Goal: Task Accomplishment & Management: Use online tool/utility

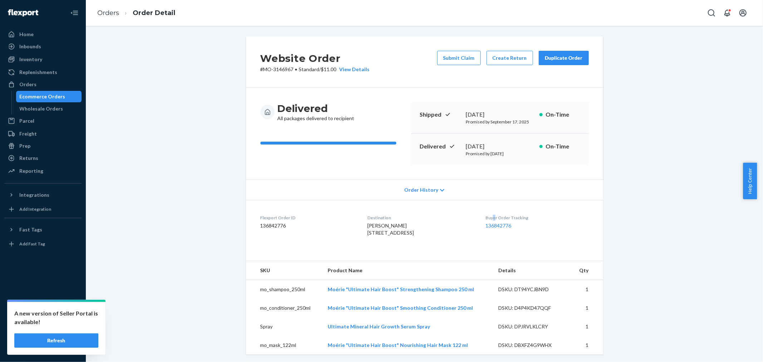
click at [54, 84] on div "Orders" at bounding box center [43, 84] width 76 height 10
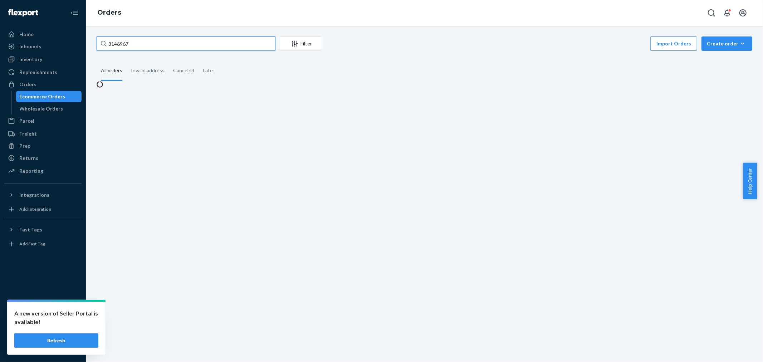
click at [226, 43] on input "3146967" at bounding box center [186, 43] width 179 height 14
paste input "24920"
type input "3124920"
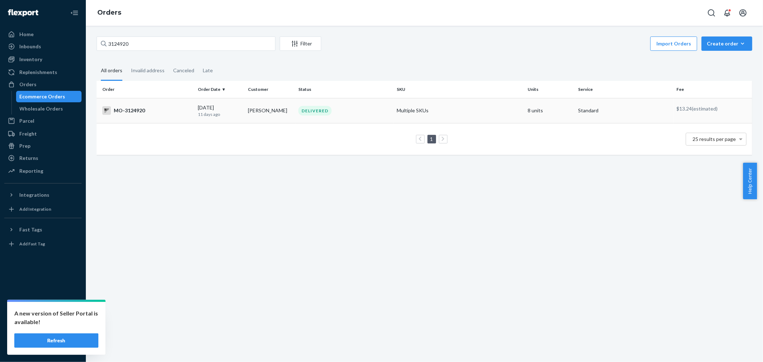
click at [181, 105] on td "MO-3124920" at bounding box center [146, 110] width 98 height 25
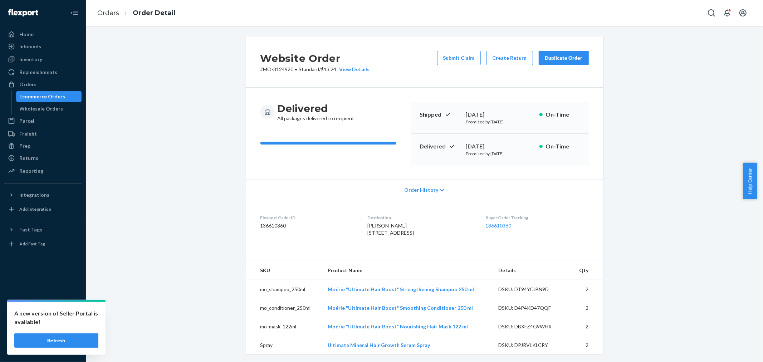
click at [372, 223] on span "[PERSON_NAME] [STREET_ADDRESS]" at bounding box center [390, 228] width 46 height 13
copy span "[PERSON_NAME]"
click at [500, 55] on button "Create Return" at bounding box center [509, 58] width 46 height 14
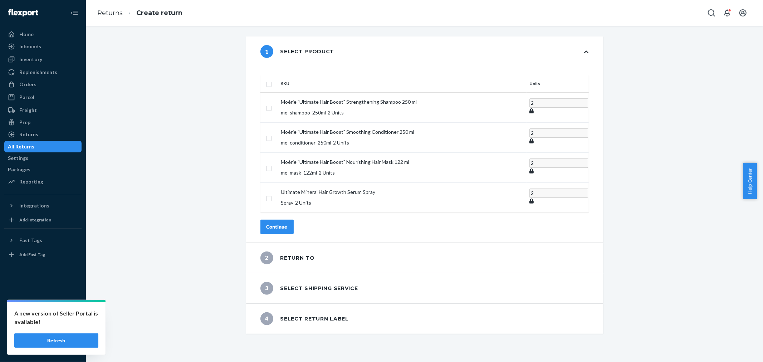
click at [278, 75] on th at bounding box center [269, 83] width 18 height 17
click at [272, 80] on input "checkbox" at bounding box center [269, 84] width 6 height 8
checkbox input "true"
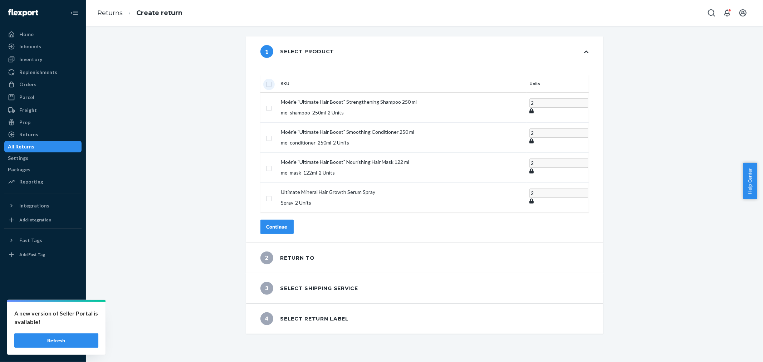
checkbox input "true"
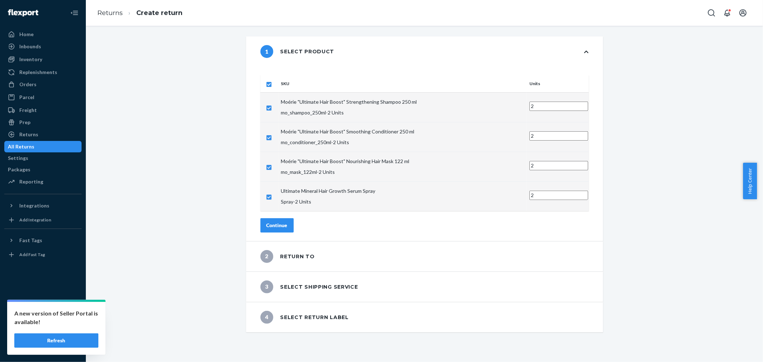
click at [287, 222] on div "Continue" at bounding box center [276, 225] width 21 height 7
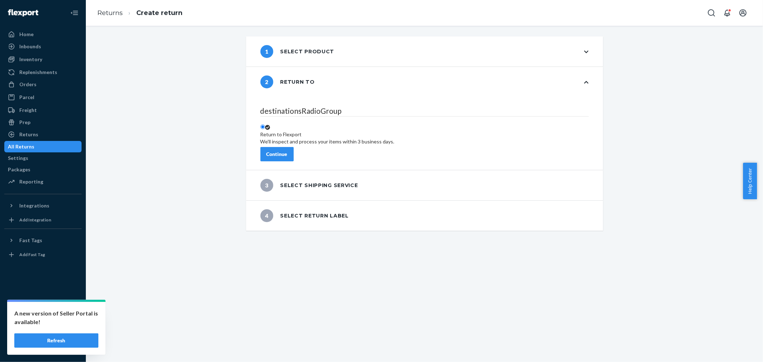
click at [293, 147] on button "Continue" at bounding box center [276, 154] width 33 height 14
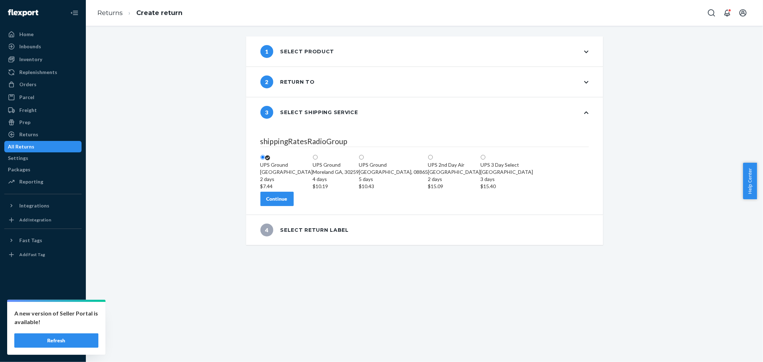
click at [293, 206] on button "Continue" at bounding box center [276, 199] width 33 height 14
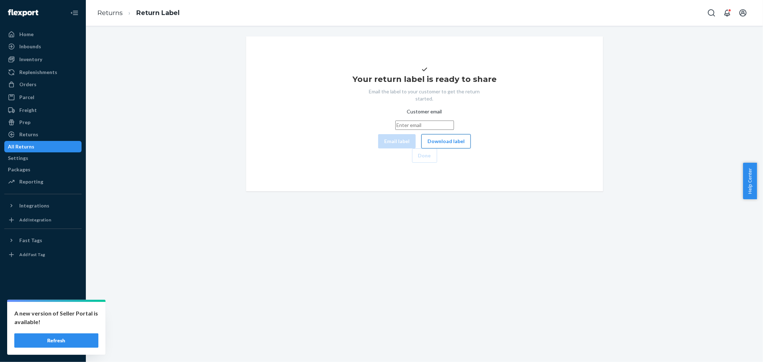
click at [421, 148] on button "Download label" at bounding box center [445, 141] width 49 height 14
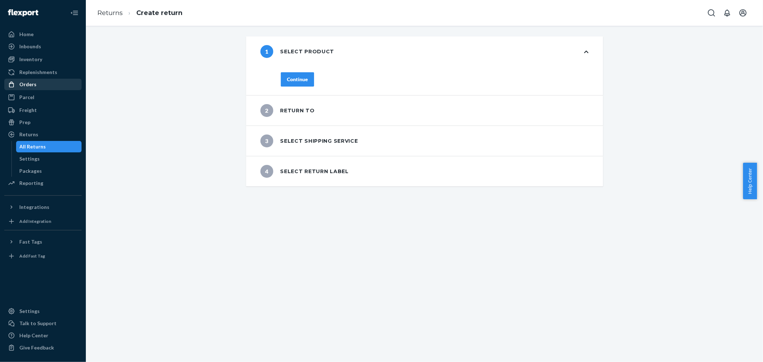
click at [47, 86] on div "Orders" at bounding box center [43, 84] width 76 height 10
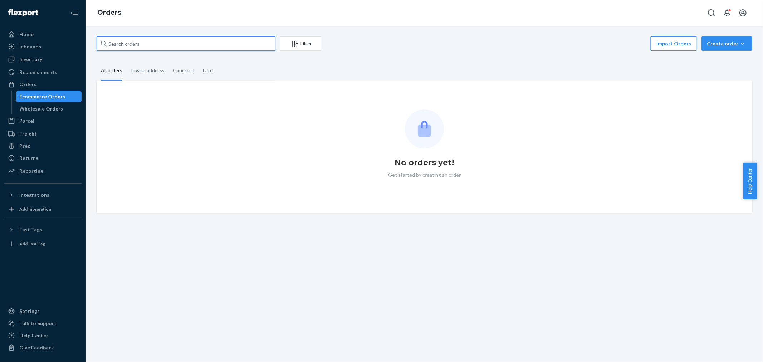
click at [235, 42] on input "text" at bounding box center [186, 43] width 179 height 14
paste input "3124920"
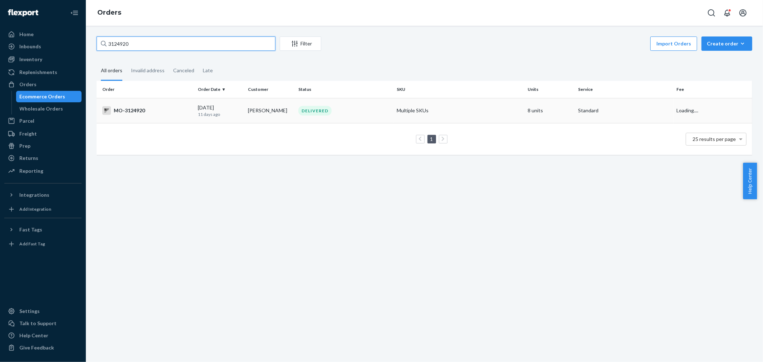
type input "3124920"
click at [390, 115] on td "DELIVERED" at bounding box center [344, 110] width 98 height 25
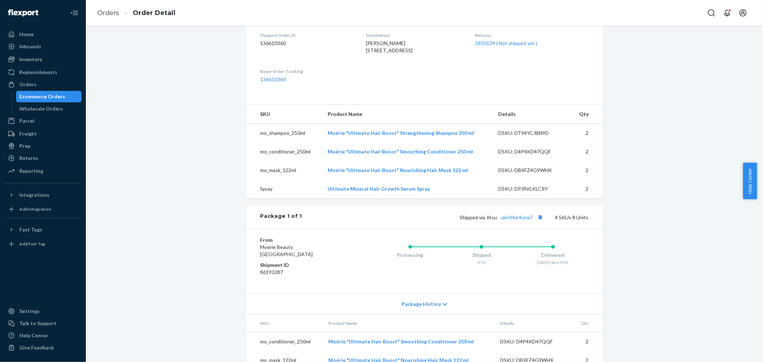
scroll to position [198, 0]
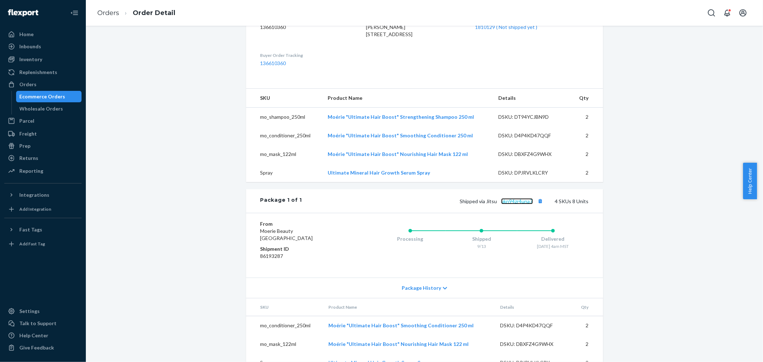
click at [512, 204] on link "ukn94zr4una7" at bounding box center [517, 201] width 32 height 6
